Goal: Information Seeking & Learning: Check status

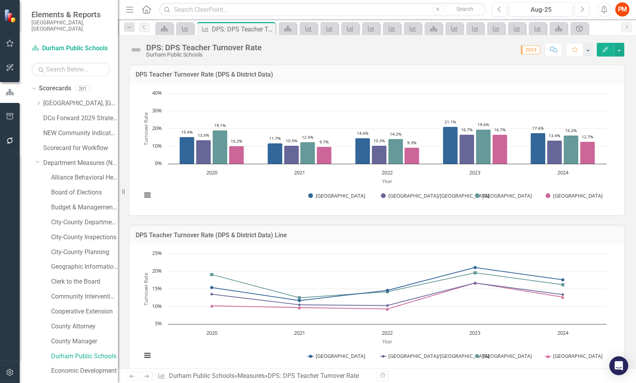
scroll to position [17, 0]
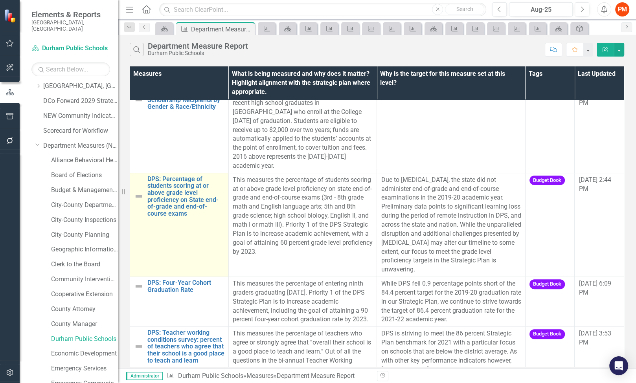
scroll to position [177, 0]
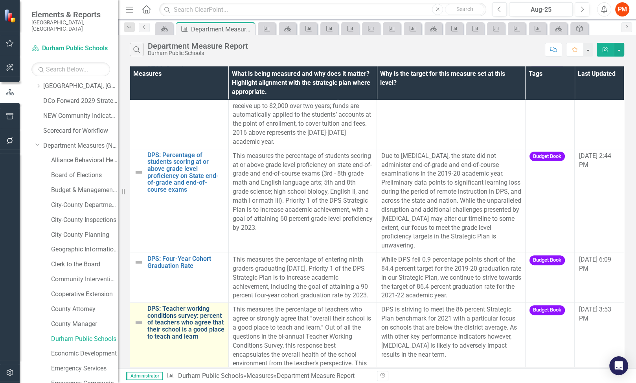
click at [192, 306] on link "DPS: Teacher working conditions survey: percent of teachers who agree that thei…" at bounding box center [185, 323] width 77 height 35
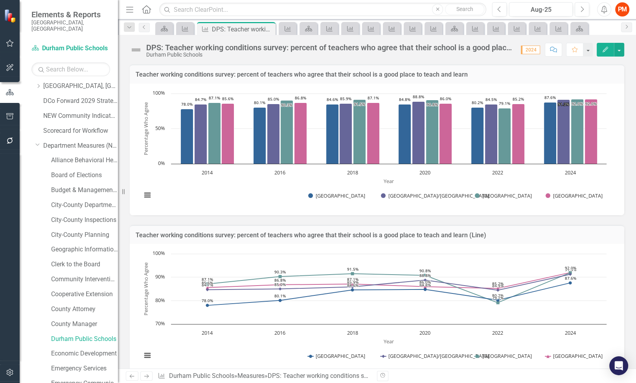
click at [597, 246] on div "Chart Line chart with 4 lines. Teacher working conditions survey: percent of te…" at bounding box center [377, 310] width 495 height 132
click at [624, 270] on div "Teacher working conditions survey: percent of teachers who agree that their sch…" at bounding box center [377, 296] width 507 height 161
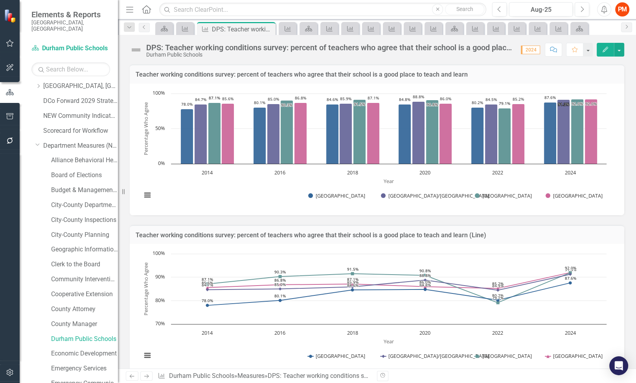
click at [470, 221] on div "Teacher working conditions survey: percent of teachers who agree that their sch…" at bounding box center [377, 296] width 507 height 161
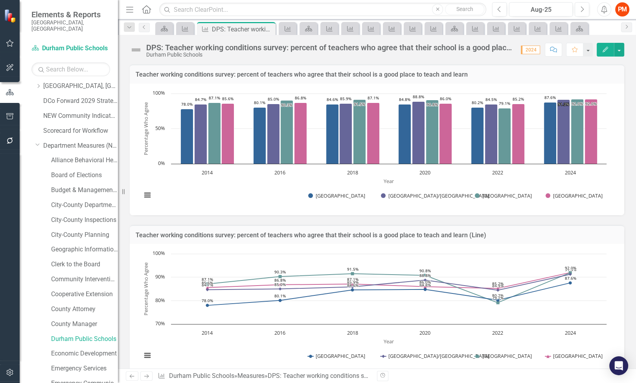
click at [623, 222] on div "Teacher working conditions survey: percent of teachers who agree that their sch…" at bounding box center [377, 296] width 507 height 161
click at [610, 220] on div "Teacher working conditions survey: percent of teachers who agree that their sch…" at bounding box center [377, 296] width 507 height 161
click at [612, 218] on div "Teacher working conditions survey: percent of teachers who agree that their sch…" at bounding box center [377, 296] width 507 height 161
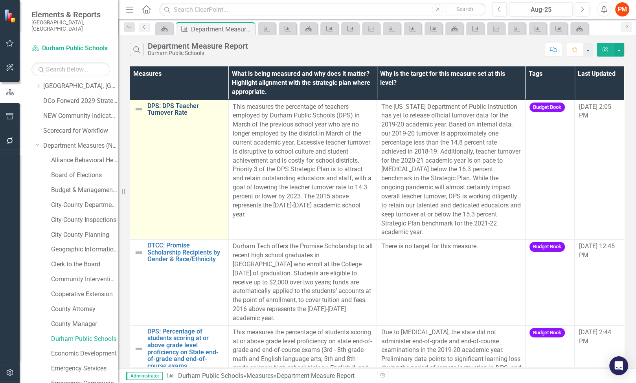
click at [164, 112] on link "DPS: DPS Teacher Turnover Rate" at bounding box center [185, 110] width 77 height 14
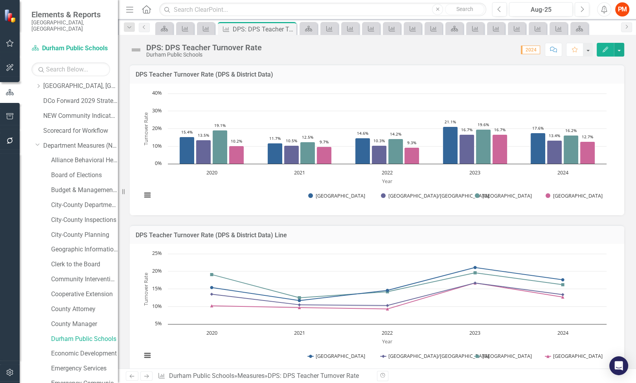
click at [619, 227] on div "DPS Teacher Turnover Rate (DPS & District Data) Line Chart Line chart with 4 li…" at bounding box center [377, 296] width 507 height 161
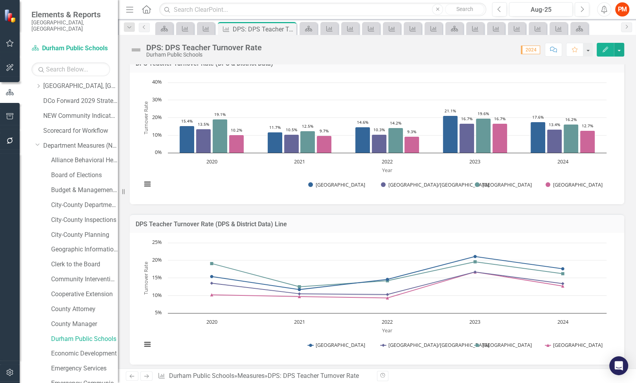
scroll to position [3, 0]
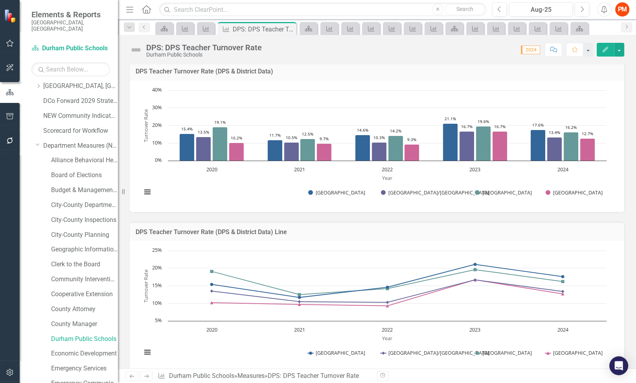
click at [619, 217] on div "DPS Teacher Turnover Rate (DPS & District Data) Line Chart Line chart with 4 li…" at bounding box center [377, 292] width 507 height 161
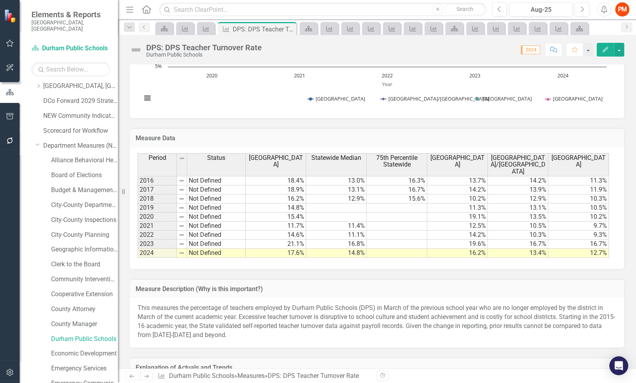
scroll to position [0, 0]
